Goal: Information Seeking & Learning: Learn about a topic

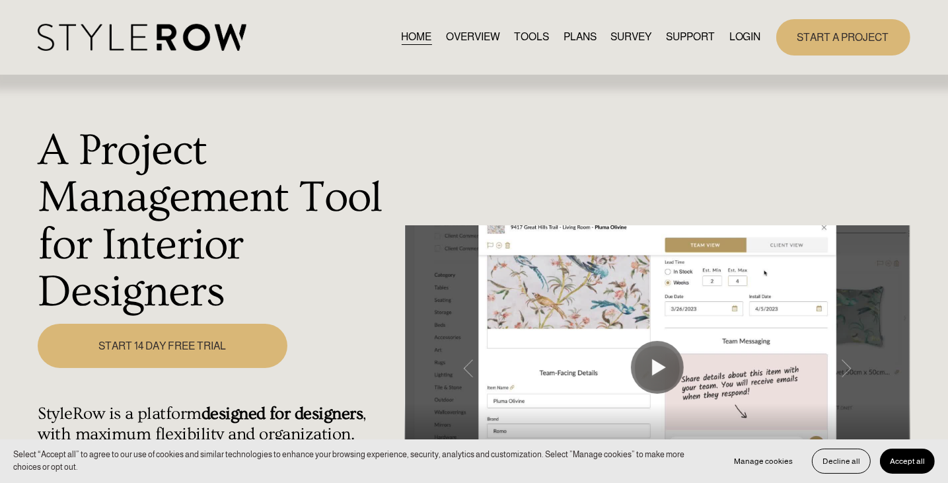
click at [467, 38] on link "OVERVIEW" at bounding box center [473, 37] width 54 height 18
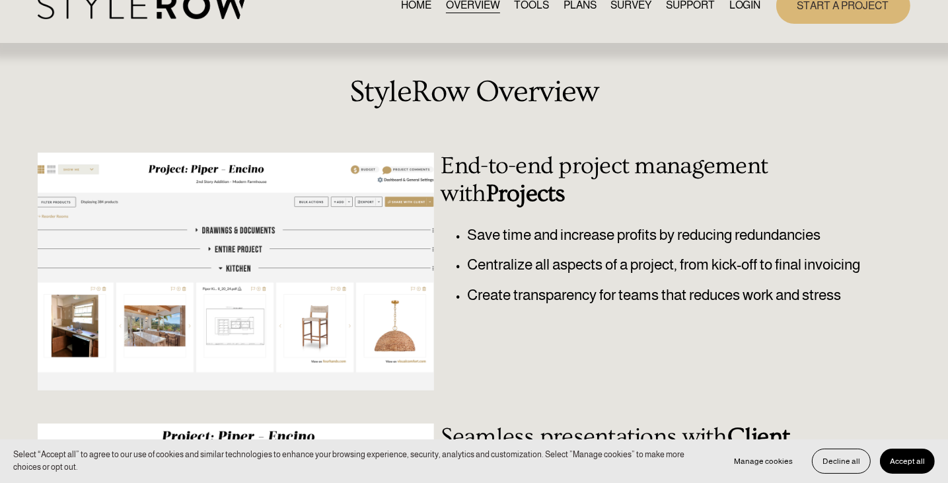
scroll to position [24, 0]
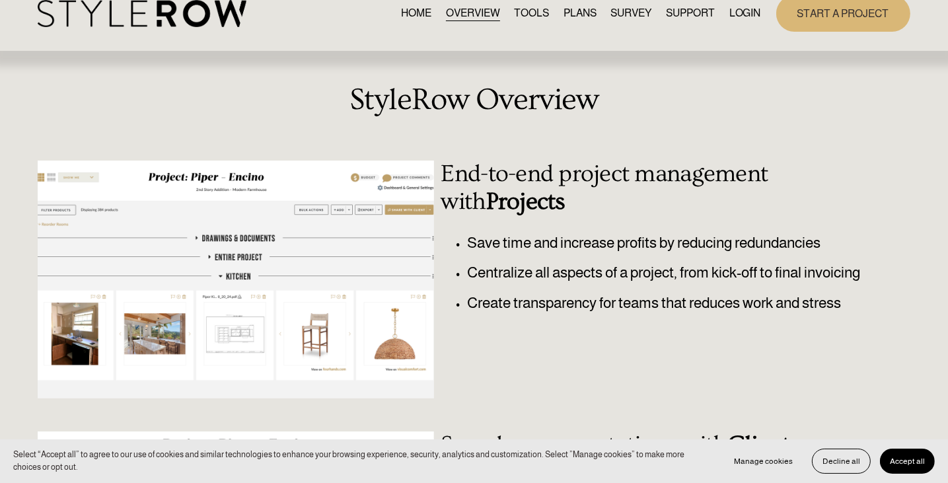
click at [575, 10] on link "PLANS" at bounding box center [580, 14] width 33 height 18
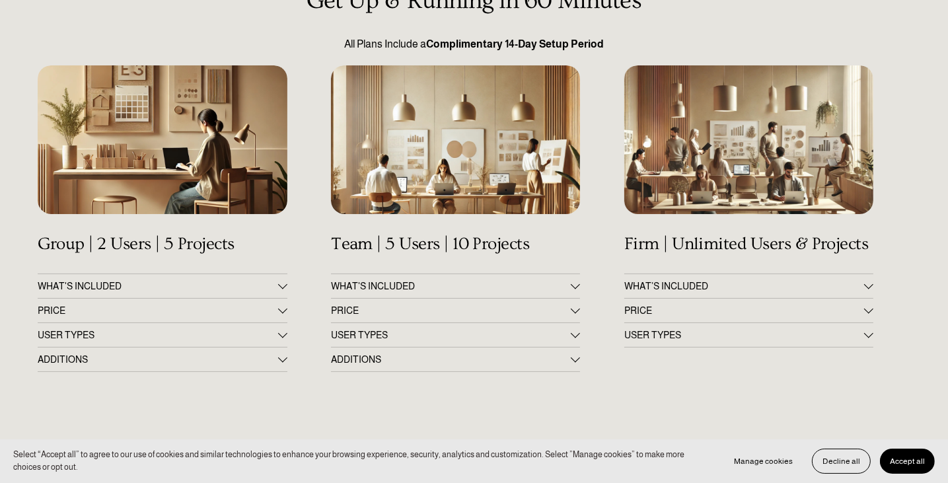
scroll to position [155, 0]
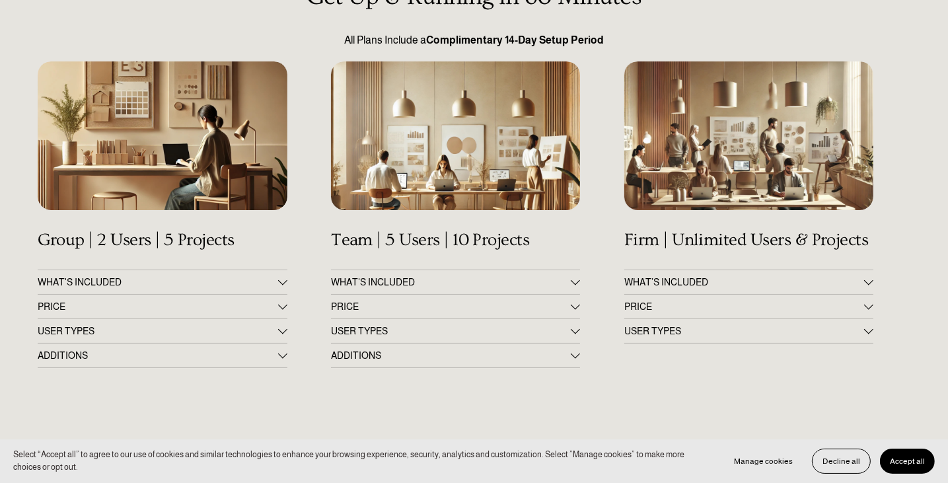
click at [272, 309] on span "PRICE" at bounding box center [158, 306] width 240 height 11
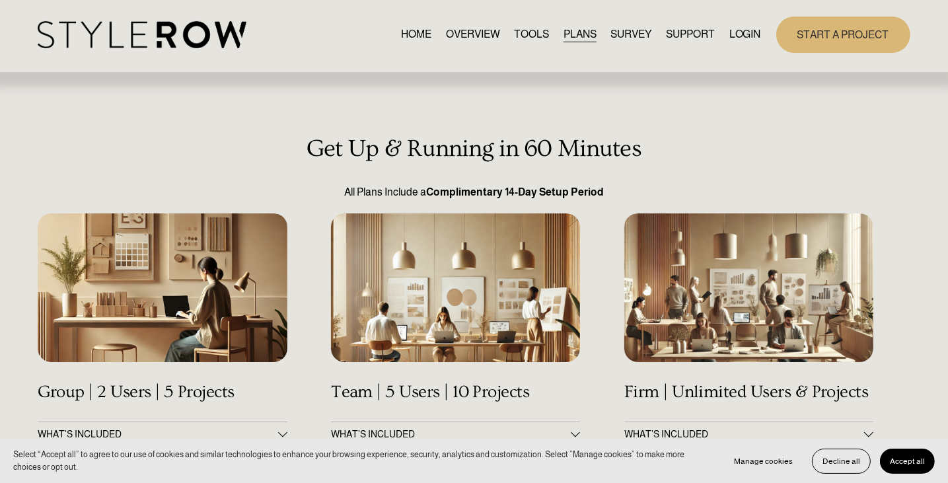
scroll to position [0, 0]
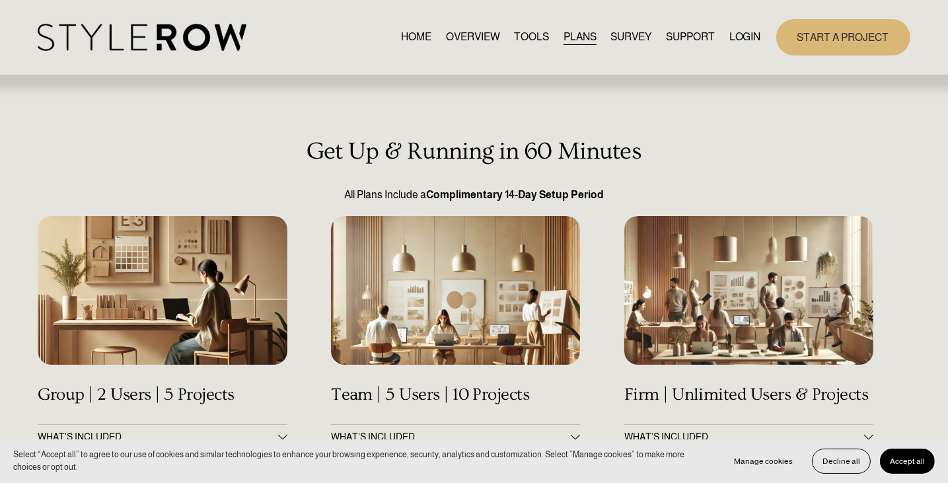
click at [517, 39] on link "TOOLS" at bounding box center [532, 37] width 35 height 18
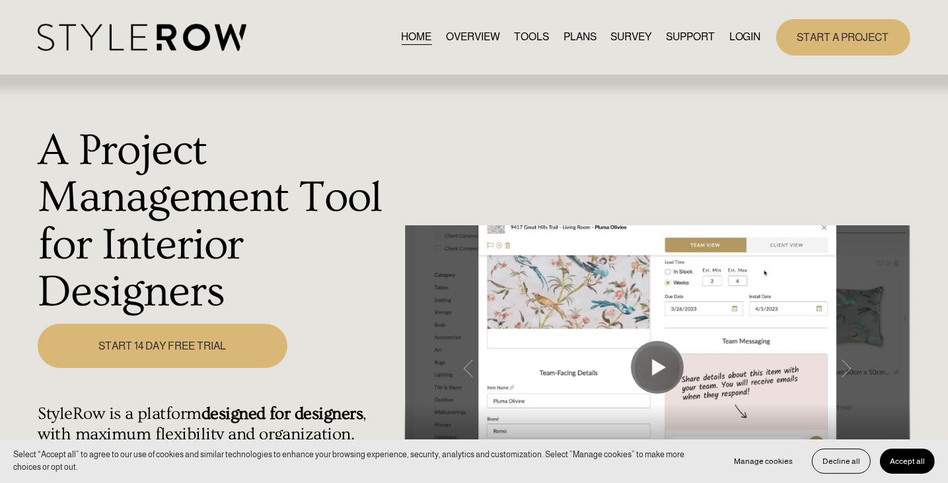
click at [297, 277] on h1 "A Project Management Tool for Interior Designers" at bounding box center [217, 222] width 359 height 189
